Goal: Task Accomplishment & Management: Use online tool/utility

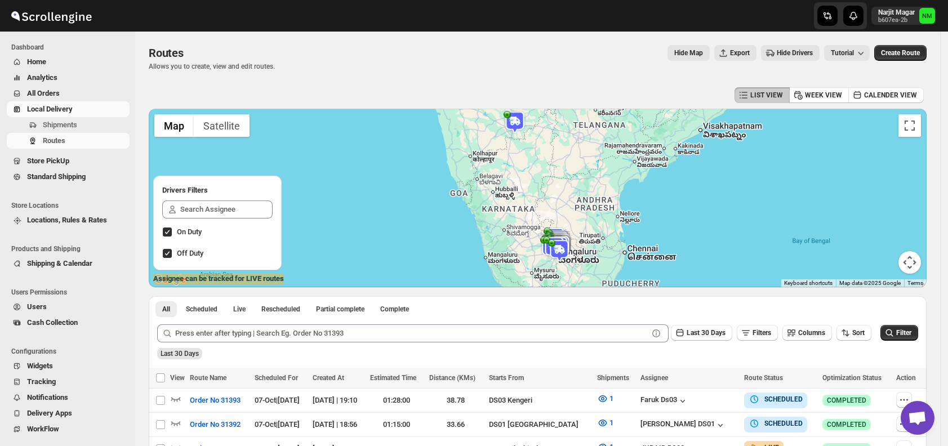
scroll to position [260, 0]
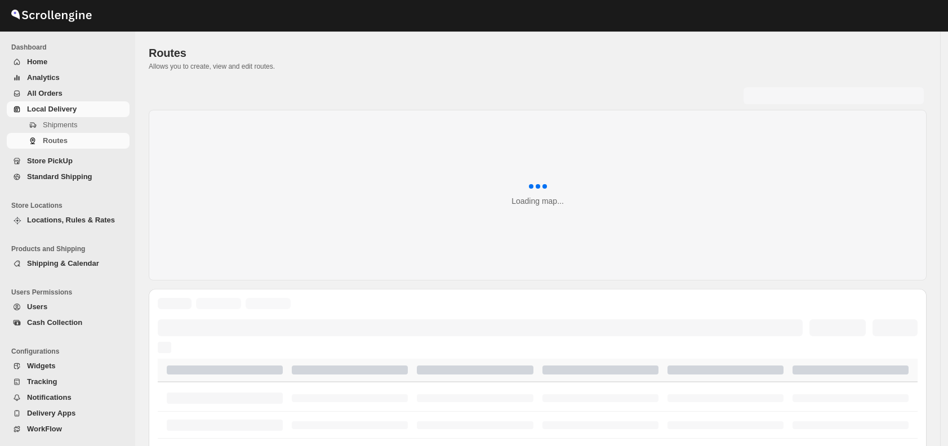
scroll to position [260, 0]
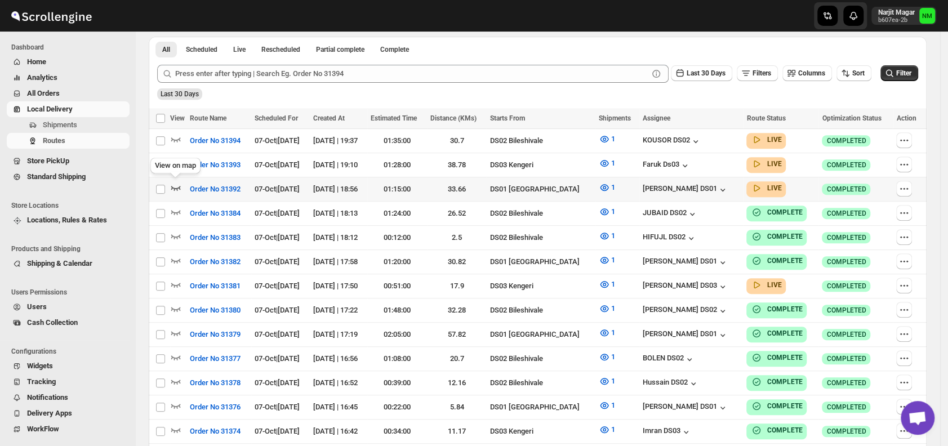
click at [176, 185] on icon "button" at bounding box center [175, 187] width 11 height 11
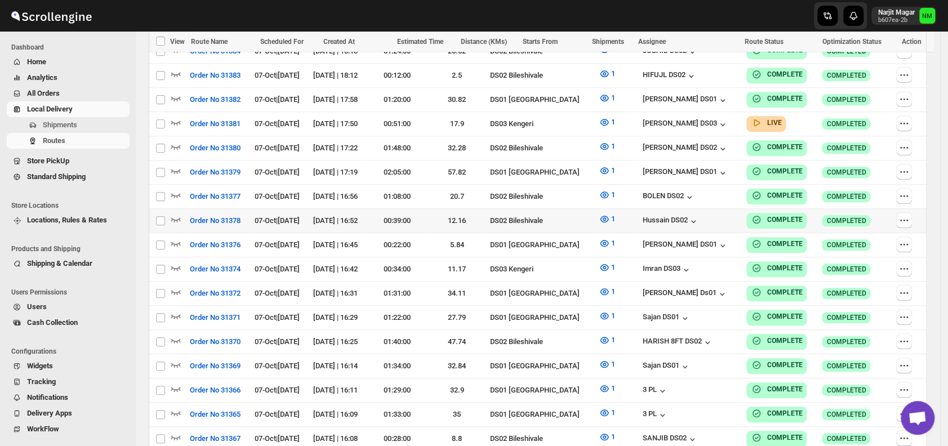
scroll to position [432, 0]
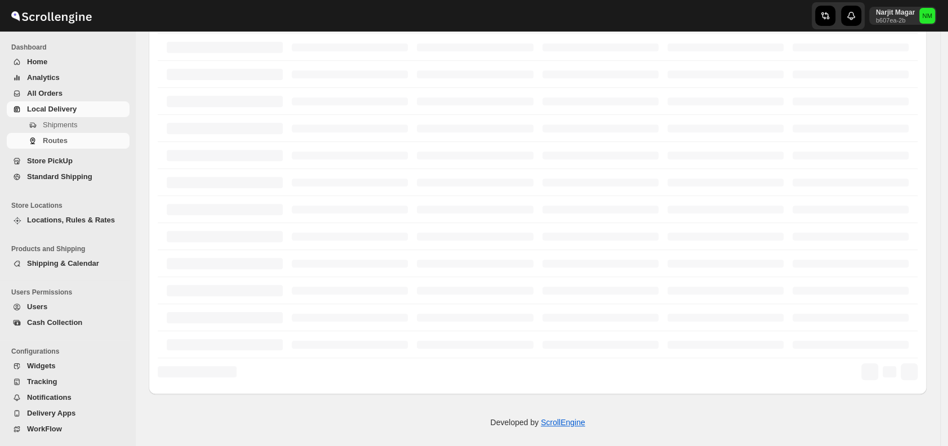
scroll to position [263, 0]
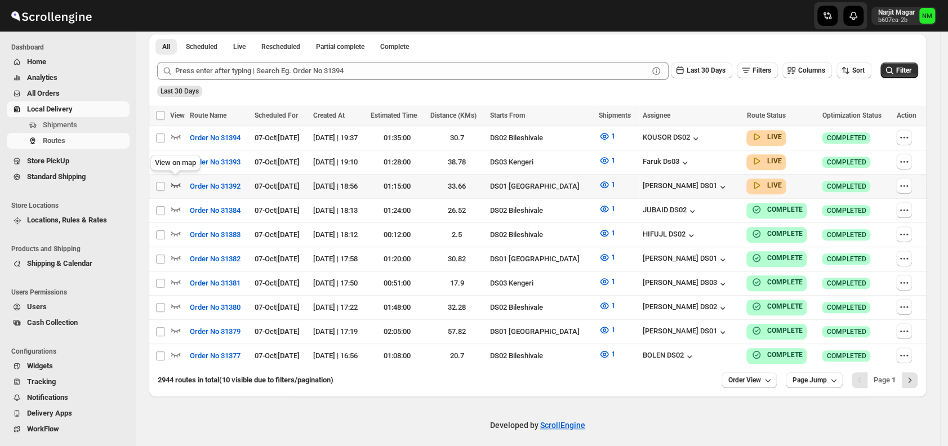
click at [178, 181] on icon "button" at bounding box center [175, 184] width 11 height 11
